Goal: Information Seeking & Learning: Learn about a topic

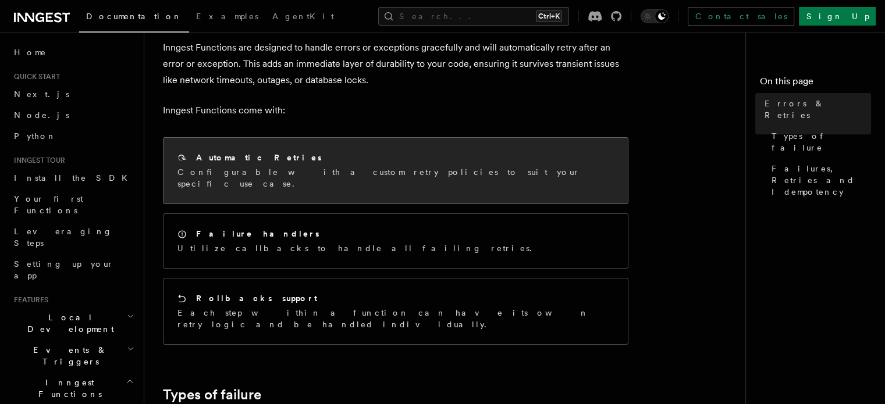
scroll to position [67, 0]
click at [381, 158] on div "Automatic Retries" at bounding box center [395, 158] width 436 height 12
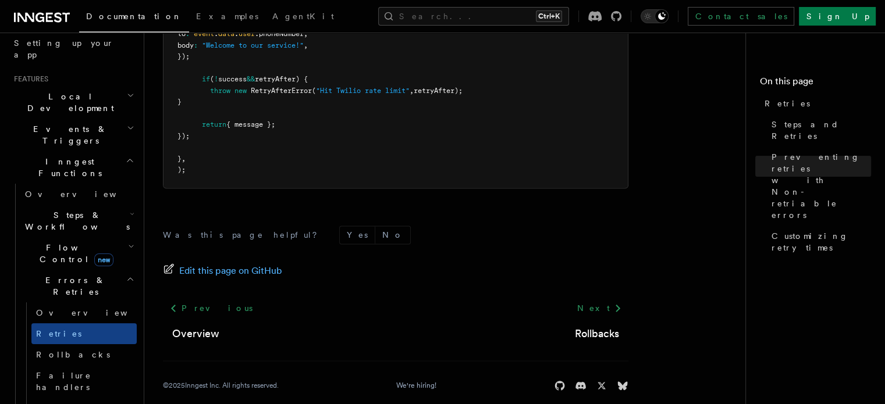
scroll to position [220, 0]
click at [65, 372] on span "Failure handlers" at bounding box center [63, 382] width 55 height 21
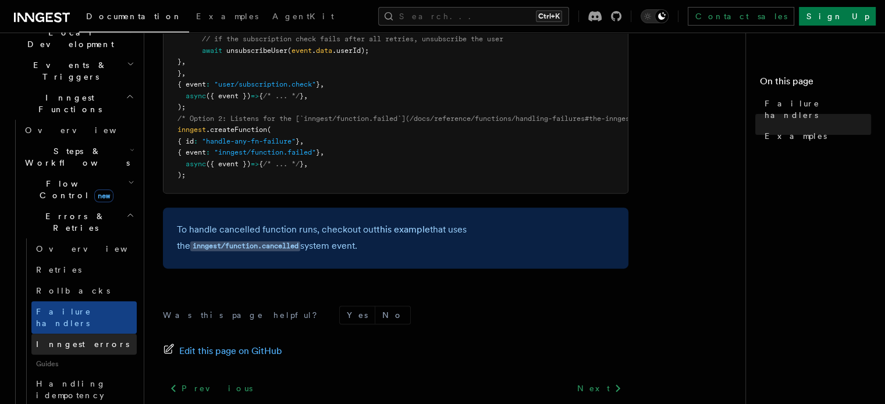
scroll to position [286, 0]
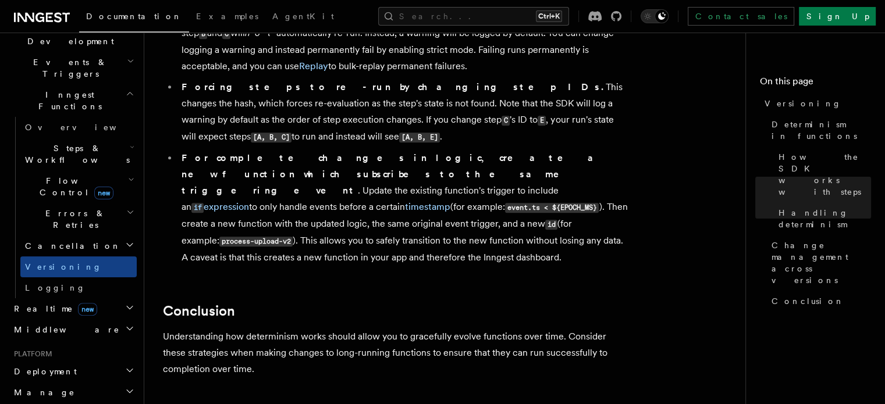
scroll to position [276, 0]
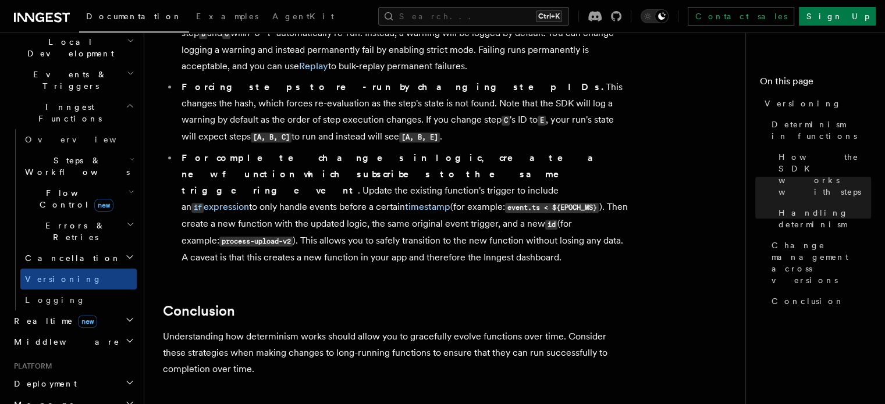
click at [125, 252] on icon "button" at bounding box center [129, 256] width 9 height 9
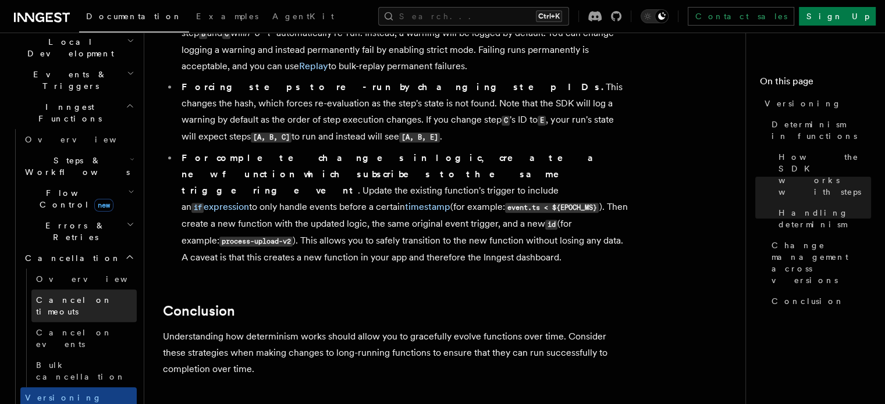
click at [85, 294] on span "Cancel on timeouts" at bounding box center [86, 305] width 101 height 23
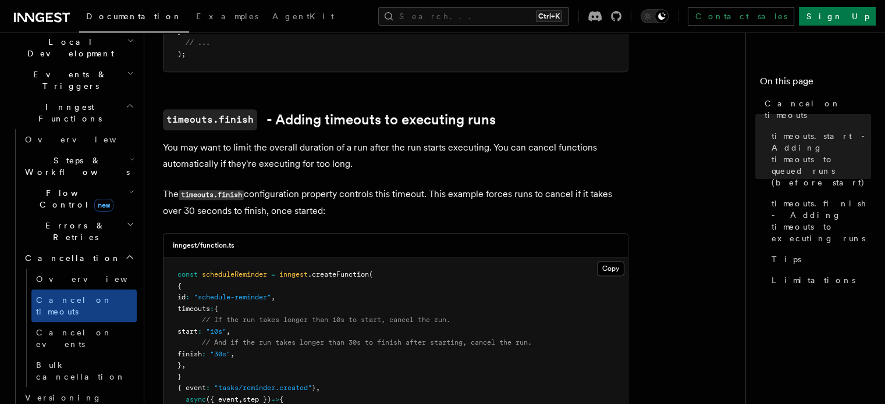
scroll to position [654, 0]
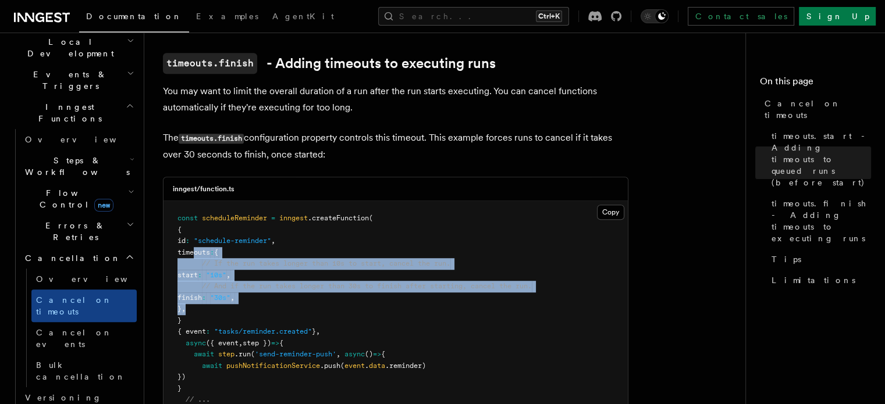
drag, startPoint x: 193, startPoint y: 237, endPoint x: 237, endPoint y: 295, distance: 73.0
click at [237, 295] on pre "const scheduleReminder = inngest .createFunction ( { id : "schedule-reminder" ,…" at bounding box center [395, 314] width 464 height 227
copy code "timeouts : { // If the run takes longer than 10s to start, cancel the run. star…"
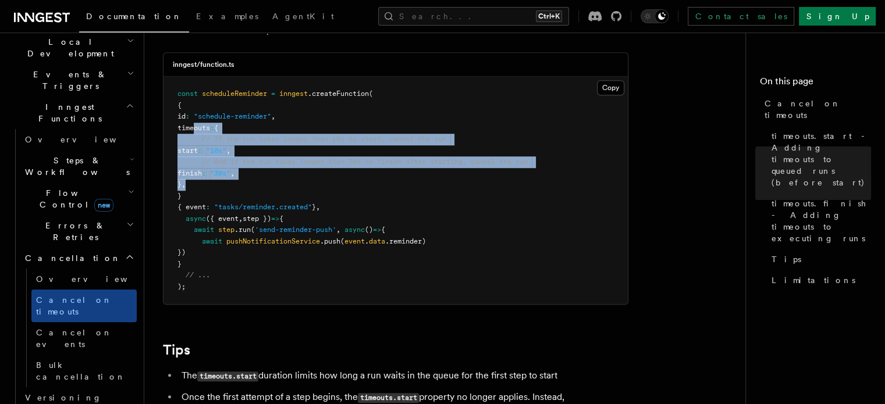
scroll to position [753, 0]
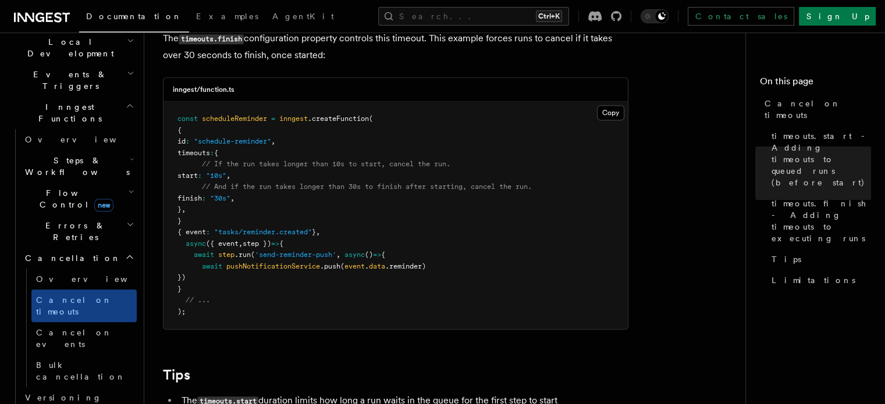
click at [264, 258] on pre "const scheduleReminder = inngest .createFunction ( { id : "schedule-reminder" ,…" at bounding box center [395, 215] width 464 height 227
click at [115, 183] on h2 "Flow Control new" at bounding box center [78, 199] width 116 height 33
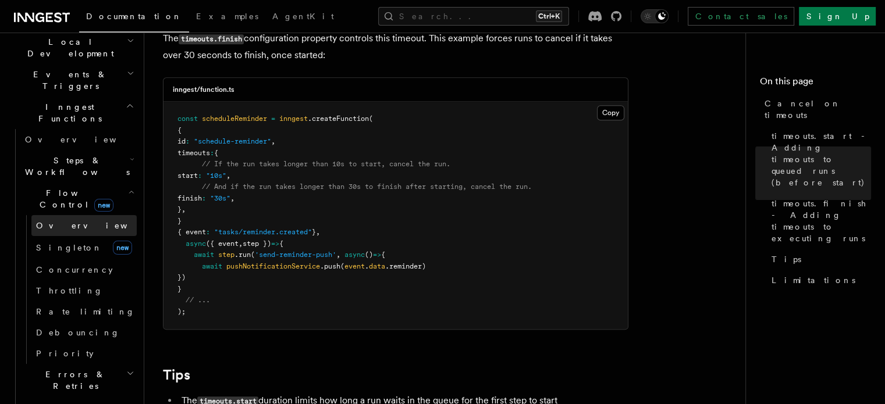
click at [70, 221] on span "Overview" at bounding box center [96, 225] width 120 height 9
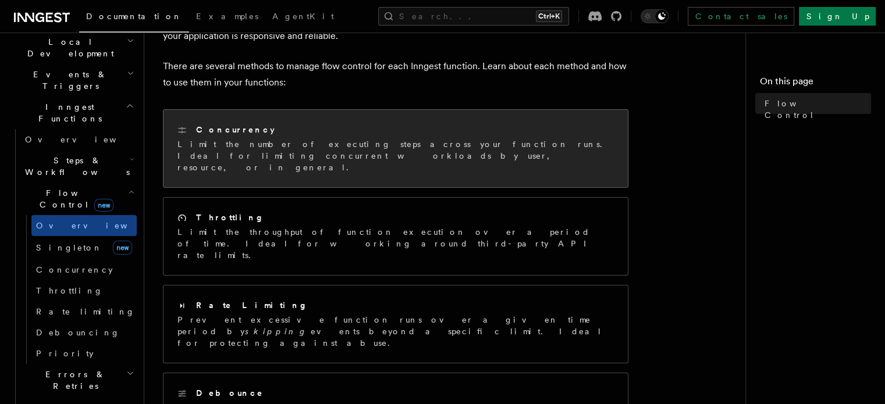
scroll to position [116, 0]
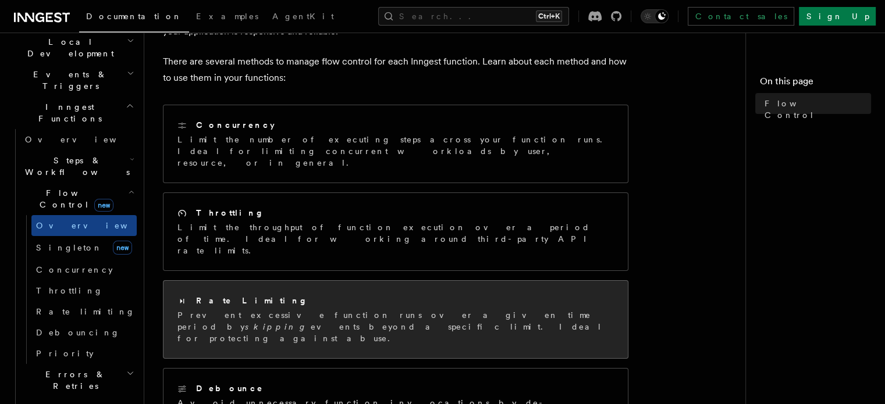
drag, startPoint x: 306, startPoint y: 283, endPoint x: 297, endPoint y: 283, distance: 8.7
click at [297, 309] on p "Prevent excessive function runs over a given time period by skipping events bey…" at bounding box center [395, 326] width 436 height 35
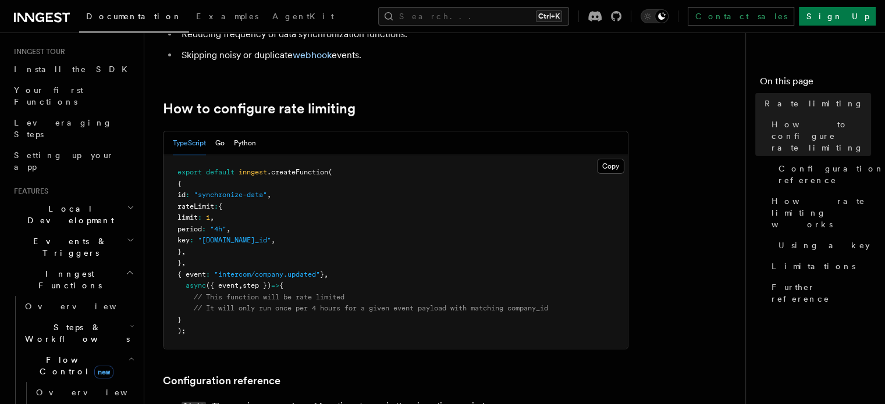
scroll to position [183, 0]
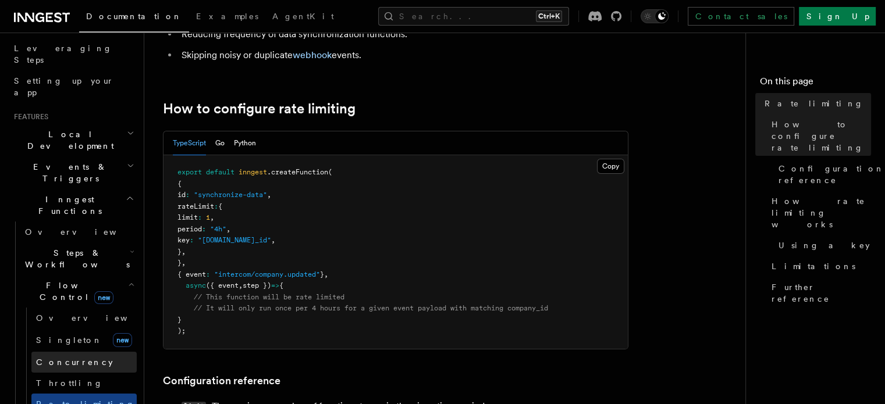
click at [72, 358] on span "Concurrency" at bounding box center [74, 362] width 77 height 9
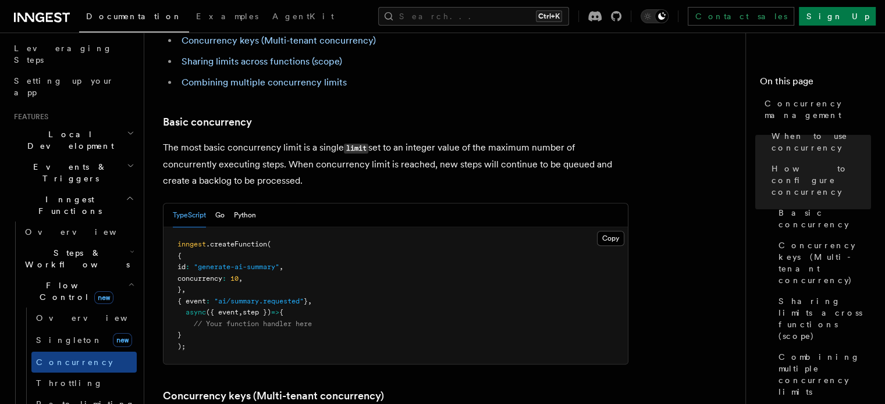
scroll to position [721, 0]
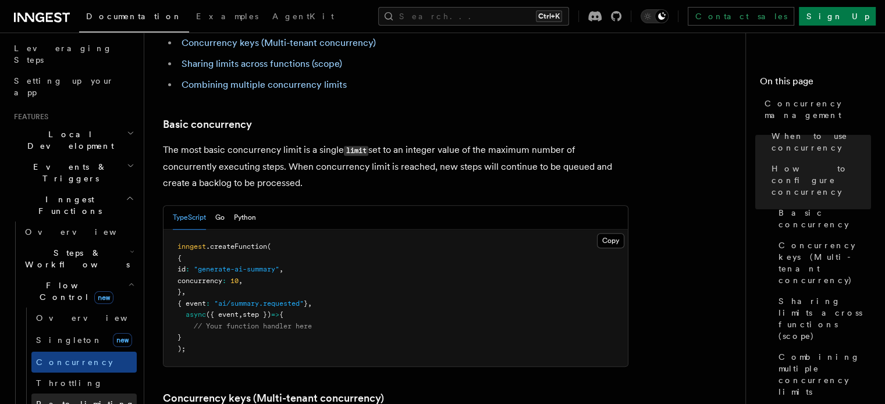
click at [38, 400] on span "Rate limiting" at bounding box center [85, 404] width 99 height 9
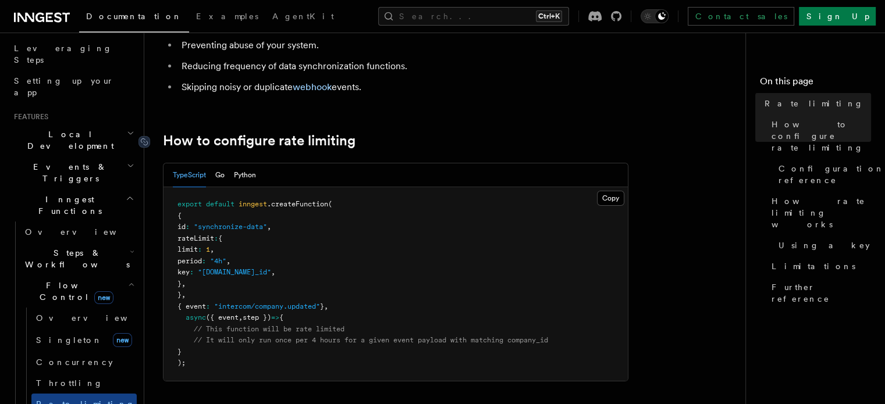
scroll to position [137, 0]
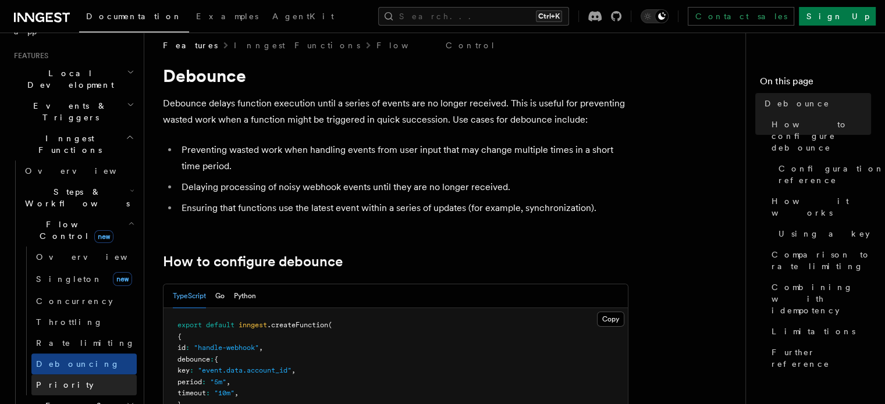
scroll to position [219, 0]
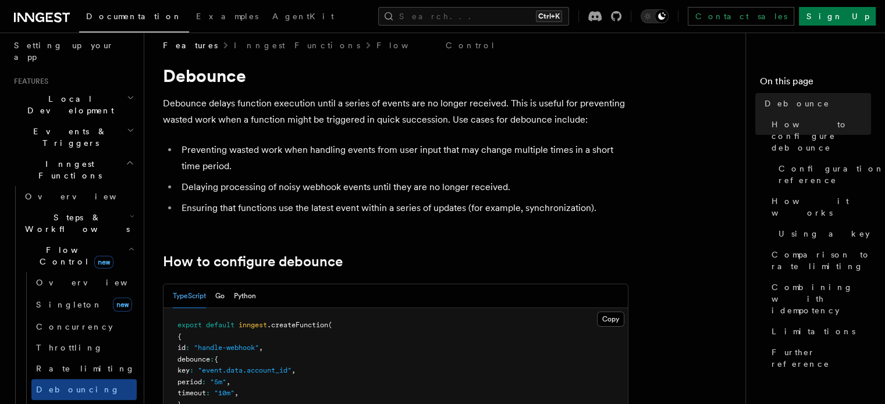
click at [114, 207] on h2 "Steps & Workflows" at bounding box center [78, 223] width 116 height 33
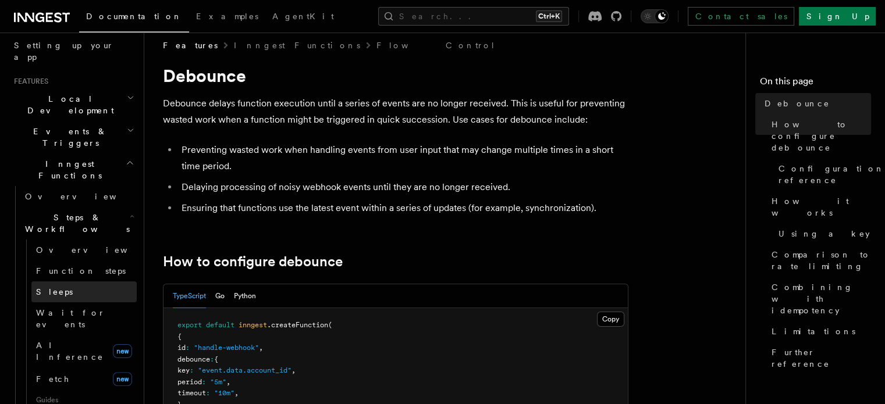
click at [84, 281] on link "Sleeps" at bounding box center [83, 291] width 105 height 21
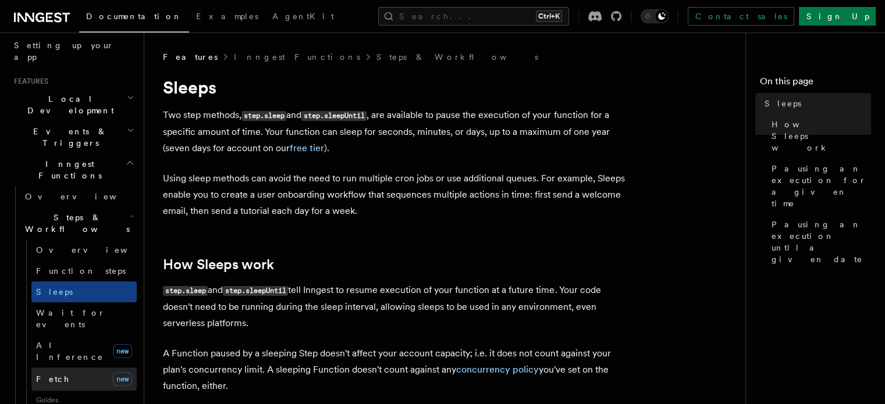
click at [77, 368] on link "Fetch new" at bounding box center [83, 379] width 105 height 23
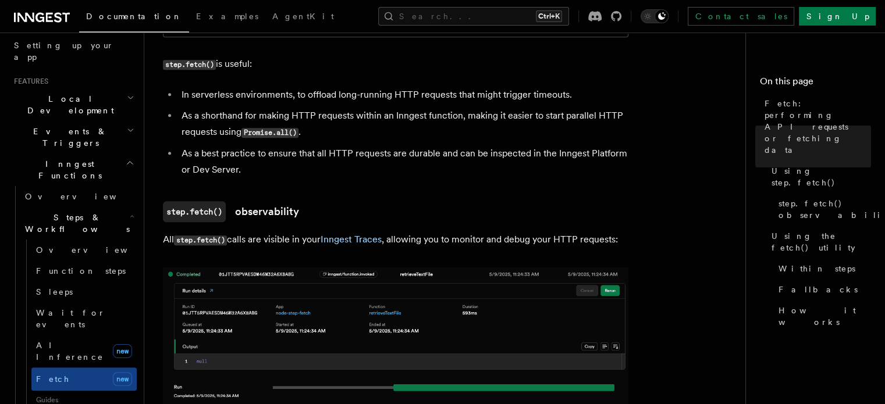
scroll to position [821, 0]
click at [254, 338] on img at bounding box center [395, 384] width 465 height 232
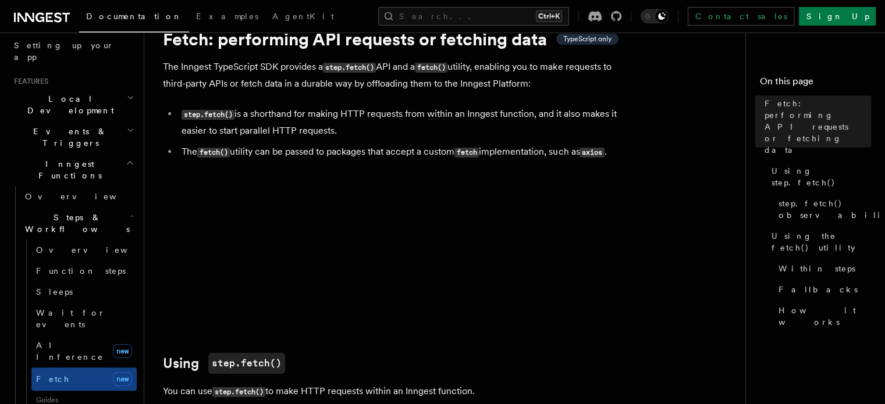
scroll to position [0, 0]
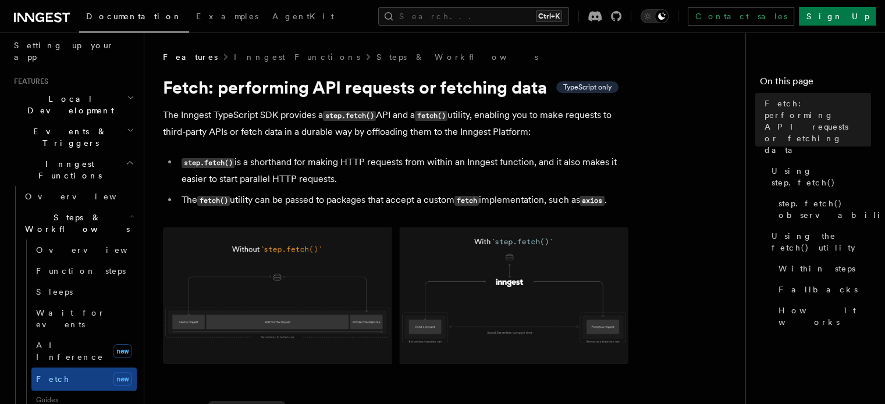
click at [313, 325] on img at bounding box center [395, 295] width 465 height 137
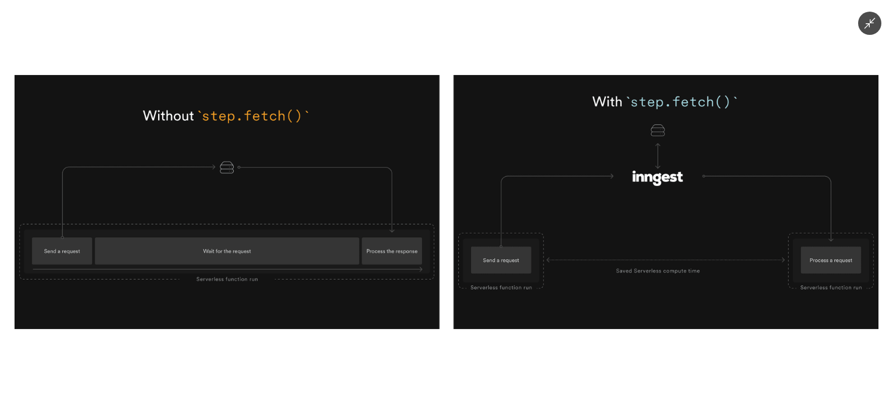
click at [354, 366] on div at bounding box center [446, 202] width 893 height 404
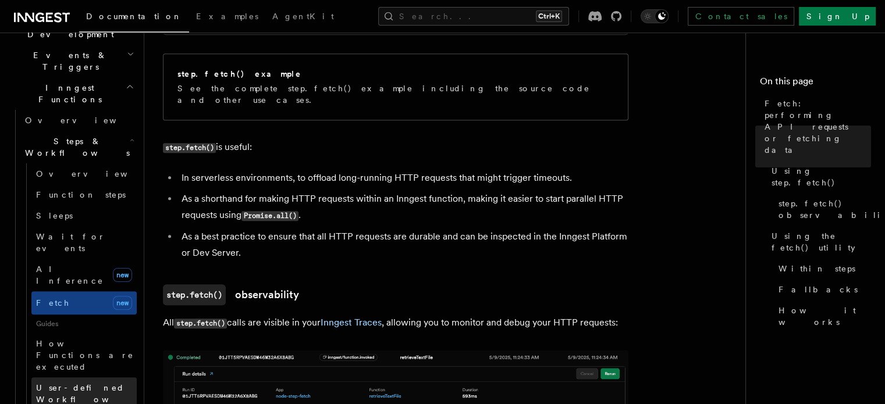
scroll to position [299, 0]
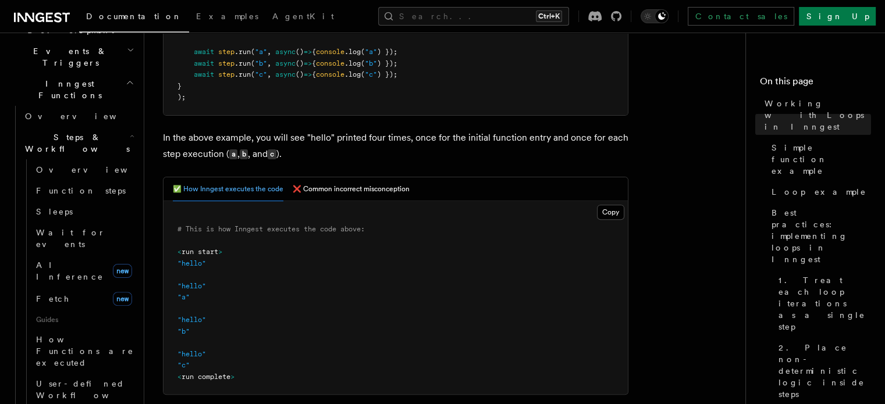
scroll to position [377, 0]
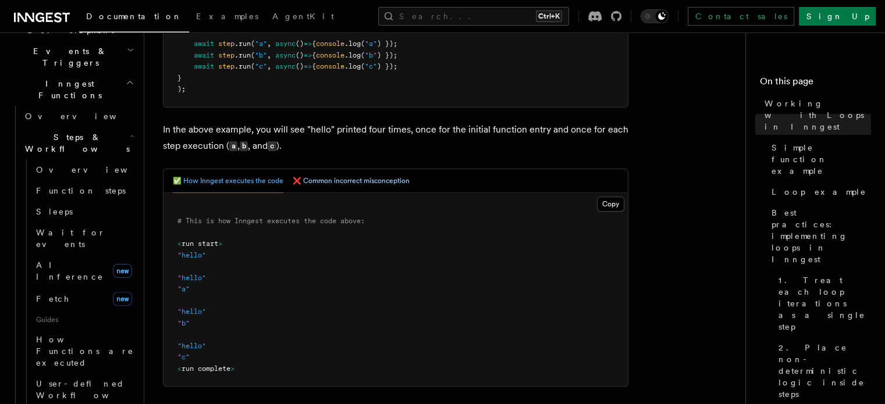
click at [331, 177] on button "❌ Common incorrect misconception" at bounding box center [351, 181] width 117 height 24
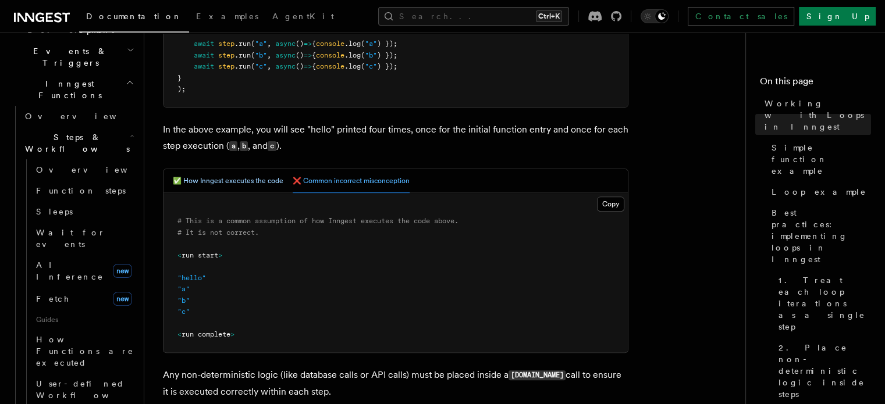
click at [249, 186] on button "✅ How Inngest executes the code" at bounding box center [228, 181] width 110 height 24
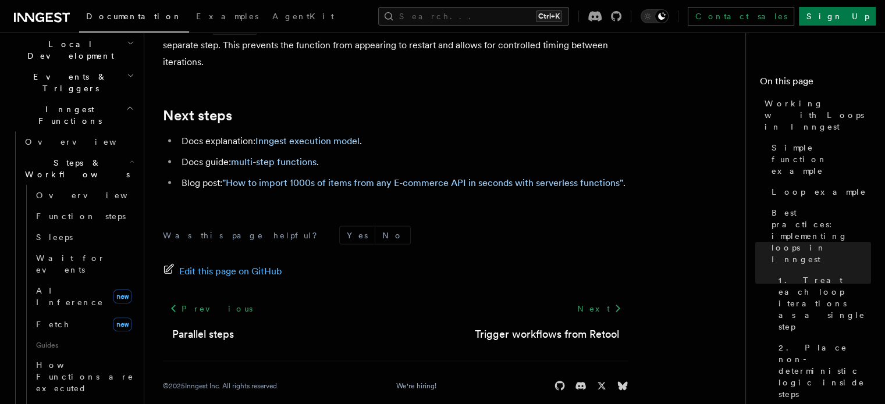
scroll to position [201, 0]
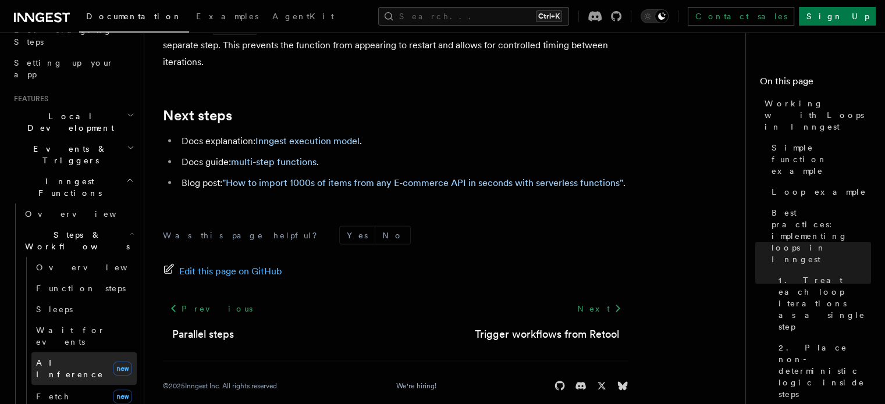
click at [54, 358] on span "AI Inference" at bounding box center [69, 368] width 67 height 21
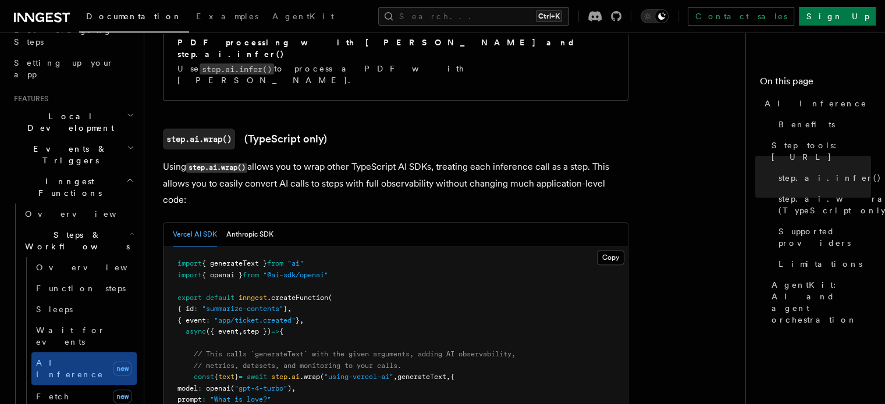
scroll to position [1054, 0]
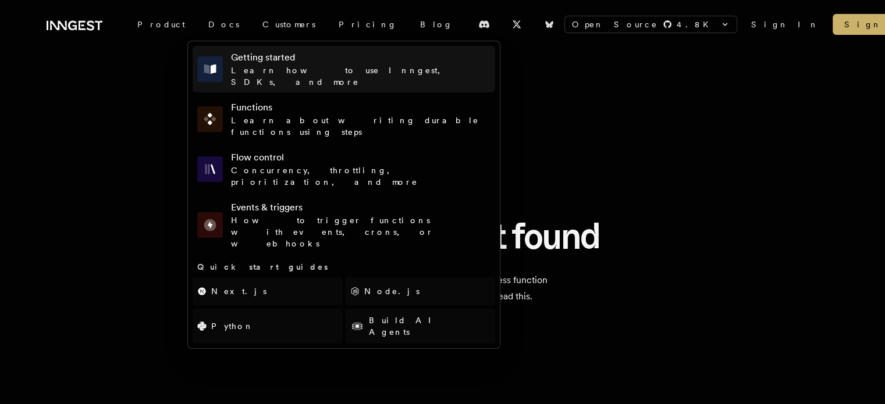
click at [242, 59] on h4 "Getting started" at bounding box center [360, 58] width 259 height 14
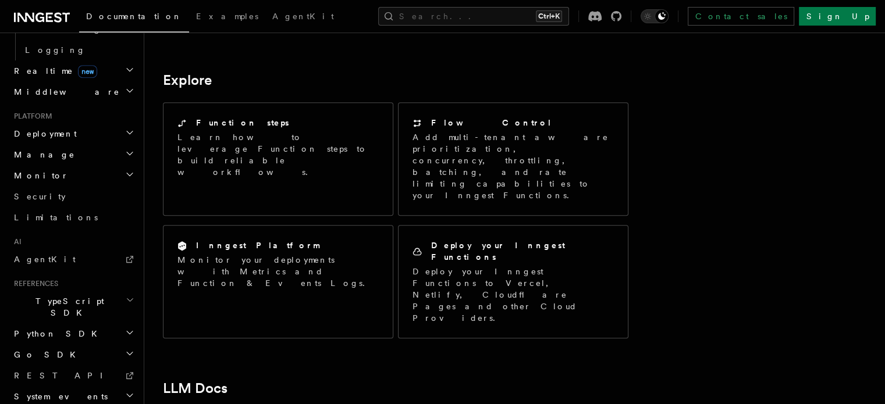
scroll to position [905, 0]
